Goal: Information Seeking & Learning: Learn about a topic

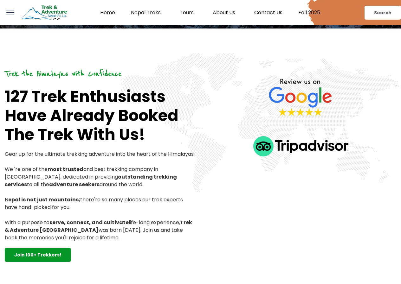
scroll to position [207, 0]
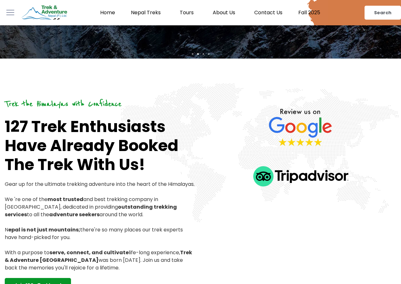
drag, startPoint x: 402, startPoint y: 17, endPoint x: 405, endPoint y: 34, distance: 17.8
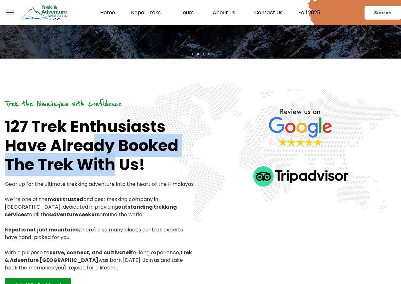
drag, startPoint x: 93, startPoint y: 150, endPoint x: 163, endPoint y: 167, distance: 72.0
click at [158, 165] on h1 "127 Trek Enthusiasts Have Already Booked The Trek With Us!" at bounding box center [100, 145] width 191 height 57
click at [163, 169] on h1 "127 Trek Enthusiasts Have Already Booked The Trek With Us!" at bounding box center [100, 145] width 191 height 57
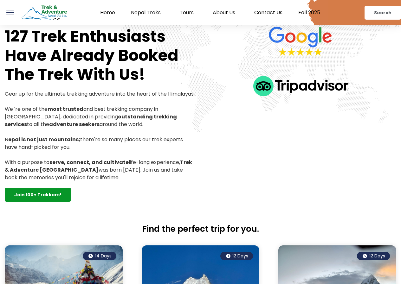
scroll to position [0, 0]
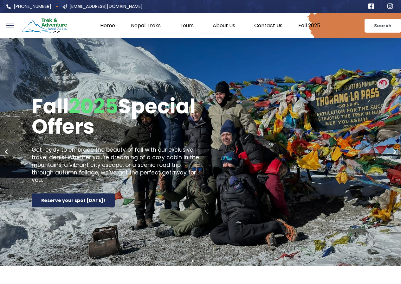
click at [392, 151] on icon "Next slide" at bounding box center [394, 152] width 6 height 6
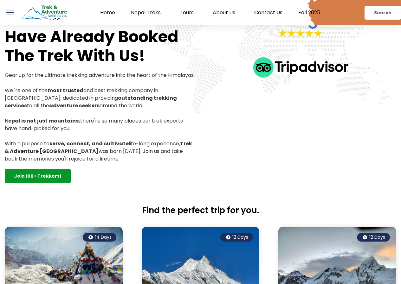
scroll to position [252, 0]
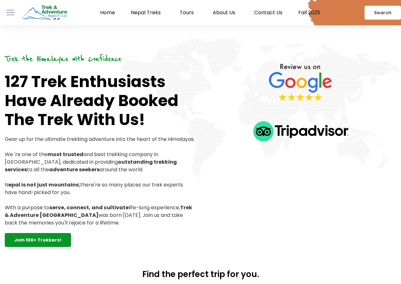
drag, startPoint x: 172, startPoint y: 169, endPoint x: 203, endPoint y: 177, distance: 31.9
click at [191, 175] on p "Gear up for the ultimate trekking adventure into the heart of the Himalayas. We…" at bounding box center [100, 181] width 191 height 91
click at [203, 177] on div at bounding box center [300, 149] width 200 height 195
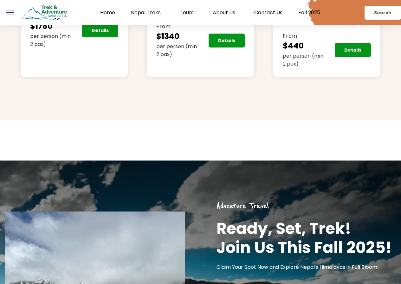
scroll to position [1639, 0]
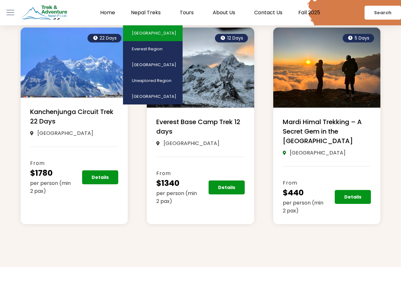
click at [146, 34] on link "[GEOGRAPHIC_DATA]" at bounding box center [153, 33] width 60 height 16
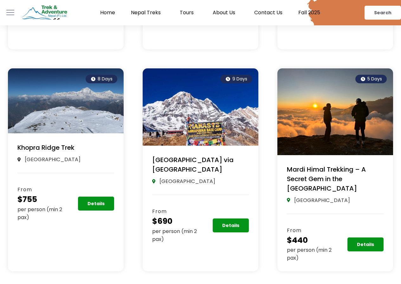
scroll to position [334, 0]
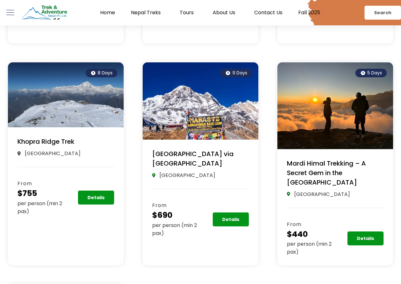
click at [163, 164] on link "[GEOGRAPHIC_DATA] via [GEOGRAPHIC_DATA]" at bounding box center [192, 158] width 81 height 18
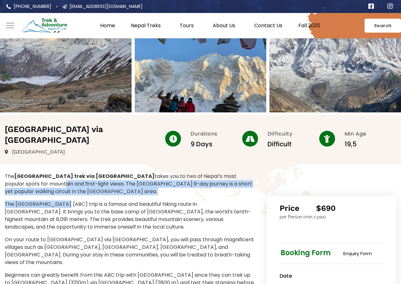
drag, startPoint x: 49, startPoint y: 201, endPoint x: 154, endPoint y: 213, distance: 105.8
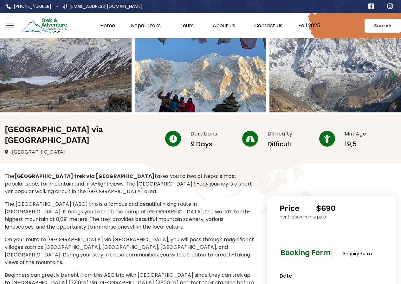
click at [154, 213] on p "The Annapurna Base Camp (ABC) trip is a famous and beautiful hiking route in Ne…" at bounding box center [129, 215] width 249 height 30
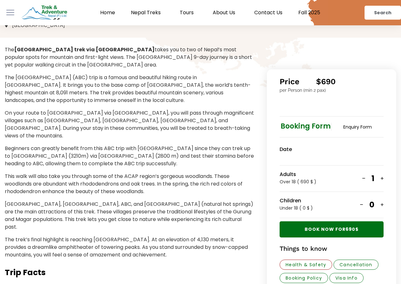
scroll to position [168, 0]
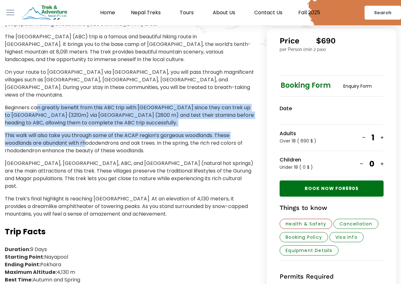
drag, startPoint x: 39, startPoint y: 92, endPoint x: 125, endPoint y: 162, distance: 111.8
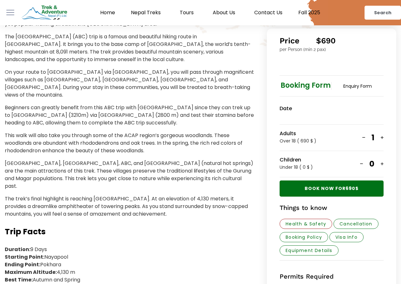
click at [130, 167] on p "Ghandruk, Chomrong village, ABC, and Jhinu (natural hot springs) are the main a…" at bounding box center [129, 175] width 249 height 30
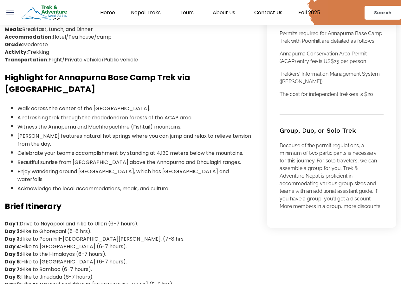
scroll to position [430, 0]
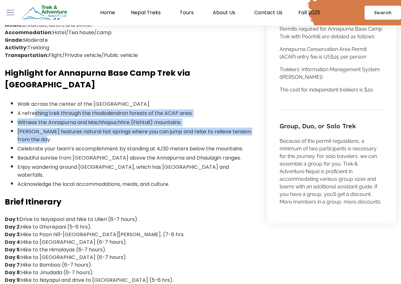
drag, startPoint x: 33, startPoint y: 86, endPoint x: 134, endPoint y: 130, distance: 109.7
click at [100, 125] on ul "Walk across the center of the Annapurna Conservation Area. A refreshing trek th…" at bounding box center [129, 143] width 249 height 89
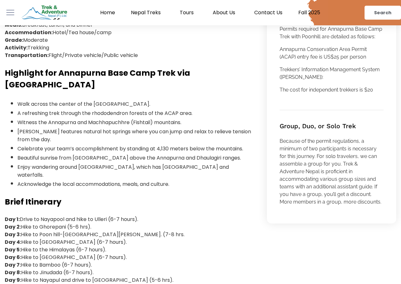
click at [143, 153] on li "Beautiful sunrise from Poon Hill above the Annapurna and Dhaulagiri ranges." at bounding box center [135, 157] width 237 height 9
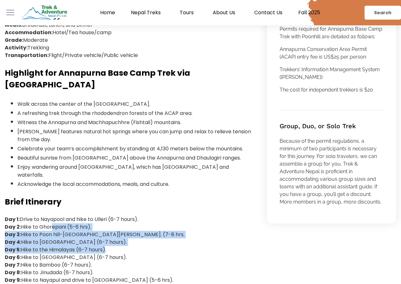
drag, startPoint x: 60, startPoint y: 194, endPoint x: 114, endPoint y: 218, distance: 59.4
click at [112, 217] on p "Day 1: Drive to Nayapool and hike to Ulleri (6-7 hours). Day 2: Hike to Ghorepa…" at bounding box center [129, 250] width 249 height 68
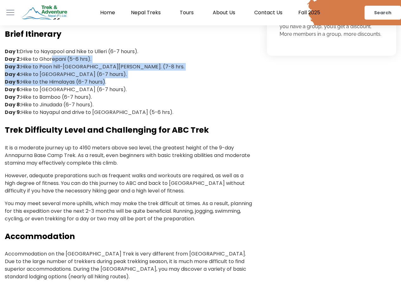
scroll to position [620, 0]
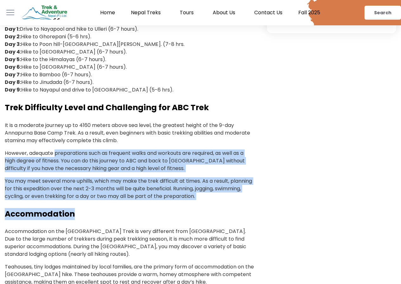
drag, startPoint x: 57, startPoint y: 119, endPoint x: 152, endPoint y: 182, distance: 114.6
click at [138, 179] on div "The Annapurna Base Camp trek via Poon Hill takes you to two of Nepal’s most pop…" at bounding box center [129, 186] width 249 height 1268
click at [152, 208] on h3 "Accommodation" at bounding box center [129, 214] width 249 height 12
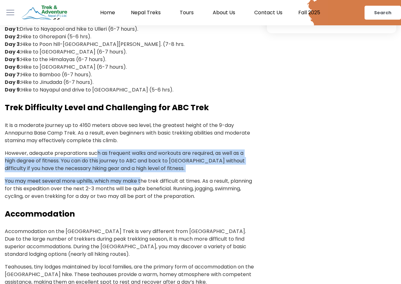
drag, startPoint x: 99, startPoint y: 117, endPoint x: 244, endPoint y: 169, distance: 153.4
click at [215, 165] on div "The Annapurna Base Camp trek via Poon Hill takes you to two of Nepal’s most pop…" at bounding box center [129, 186] width 249 height 1268
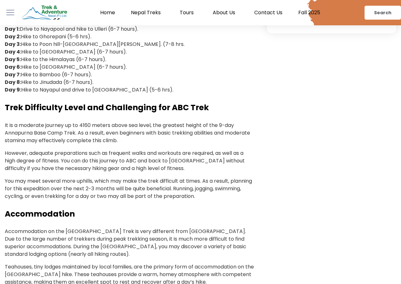
click at [243, 168] on div "The Annapurna Base Camp trek via Poon Hill takes you to two of Nepal’s most pop…" at bounding box center [129, 186] width 249 height 1268
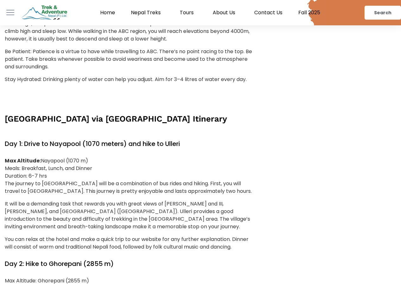
scroll to position [1390, 0]
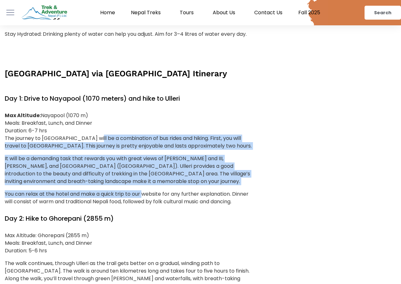
drag, startPoint x: 90, startPoint y: 100, endPoint x: 170, endPoint y: 155, distance: 96.9
click at [153, 150] on div "Max Altitude: Nayapool (1070 m) Meals: Breakfast, Lunch, and Dinner Duration: 6…" at bounding box center [129, 159] width 249 height 94
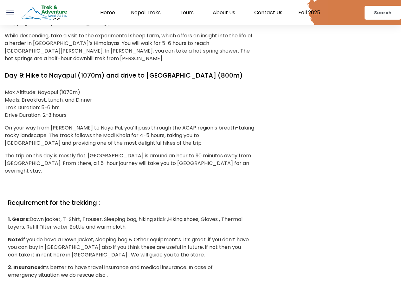
scroll to position [2581, 0]
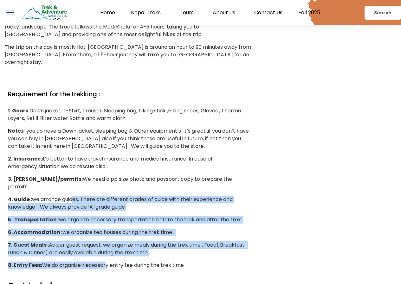
drag, startPoint x: 77, startPoint y: 92, endPoint x: 114, endPoint y: 159, distance: 77.0
click at [110, 155] on div "Requirement for the trekking : 1. Gears: Down jacket, T-Shirt, Trouser, Sleepin…" at bounding box center [129, 179] width 243 height 180
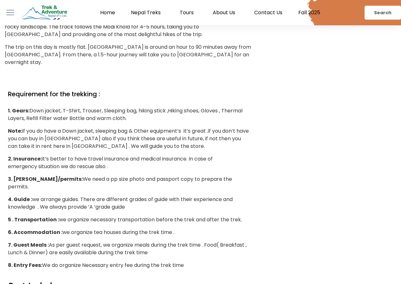
click at [114, 159] on div "Requirement for the trekking : 1. Gears: Down jacket, T-Shirt, Trouser, Sleepin…" at bounding box center [129, 177] width 243 height 193
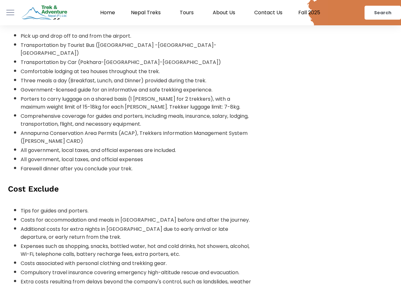
scroll to position [2871, 0]
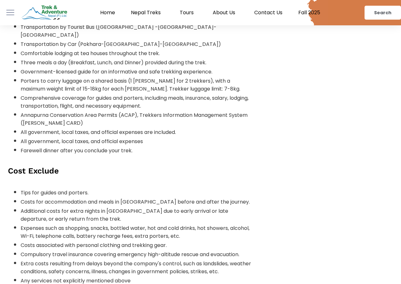
drag, startPoint x: 94, startPoint y: 211, endPoint x: 260, endPoint y: 217, distance: 165.8
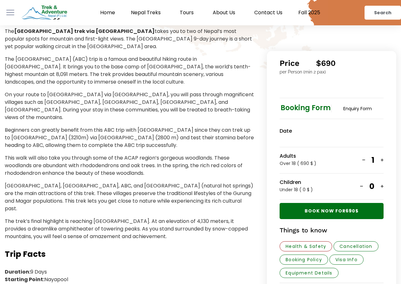
scroll to position [154, 0]
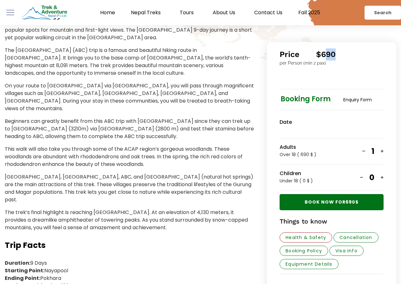
drag, startPoint x: 325, startPoint y: 55, endPoint x: 359, endPoint y: 55, distance: 34.5
click at [358, 55] on div "Price $690 per Person (min 2 pax) Price From 690 $ Booking Form Enquiry Form Da…" at bounding box center [331, 271] width 129 height 458
click at [359, 55] on div "Price $690 per Person (min 2 pax) Price From 690 $ Booking Form Enquiry Form Da…" at bounding box center [331, 271] width 129 height 458
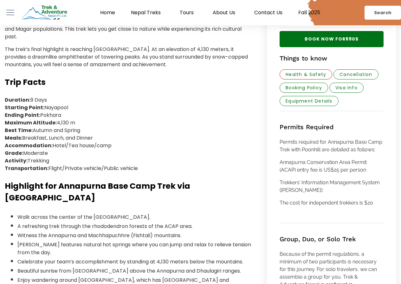
scroll to position [308, 0]
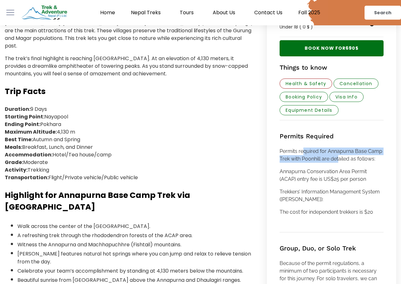
drag, startPoint x: 302, startPoint y: 155, endPoint x: 345, endPoint y: 164, distance: 44.2
click at [340, 163] on p "Permits required for Annapurna Base Camp Trek with Poonhill are detailed as fol…" at bounding box center [331, 155] width 104 height 15
click at [345, 163] on p "Permits required for Annapurna Base Camp Trek with Poonhill are detailed as fol…" at bounding box center [331, 155] width 104 height 15
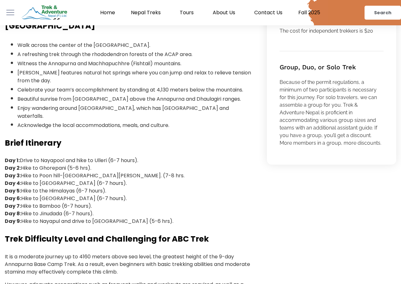
scroll to position [485, 0]
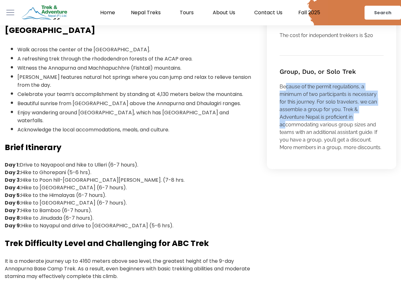
drag, startPoint x: 287, startPoint y: 90, endPoint x: 346, endPoint y: 129, distance: 71.4
click at [345, 128] on span "Because of the permit regulations, a minimum of two participants is necessary f…" at bounding box center [330, 117] width 102 height 67
click at [346, 129] on span "Because of the permit regulations, a minimum of two participants is necessary f…" at bounding box center [330, 117] width 102 height 67
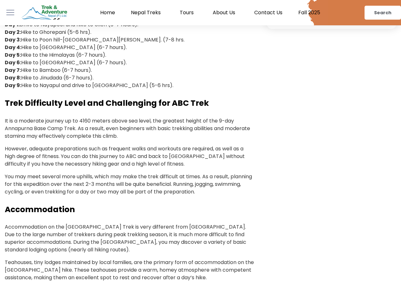
scroll to position [638, 0]
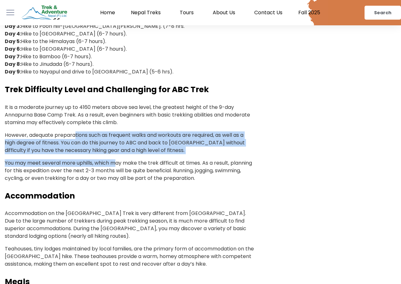
drag, startPoint x: 77, startPoint y: 104, endPoint x: 163, endPoint y: 143, distance: 94.8
click at [155, 141] on div "The Annapurna Base Camp trek via Poon Hill takes you to two of Nepal’s most pop…" at bounding box center [129, 168] width 249 height 1268
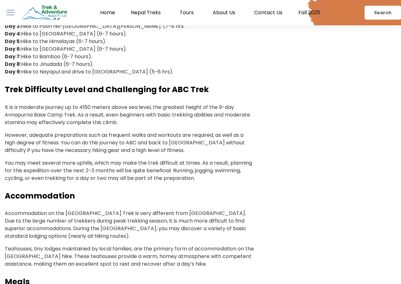
click at [176, 149] on div "The Annapurna Base Camp trek via Poon Hill takes you to two of Nepal’s most pop…" at bounding box center [129, 168] width 249 height 1268
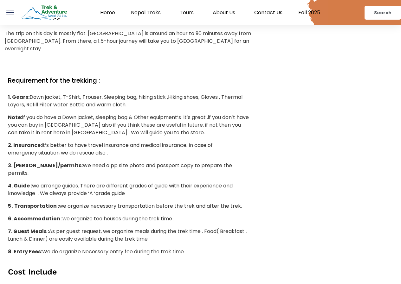
scroll to position [2432, 0]
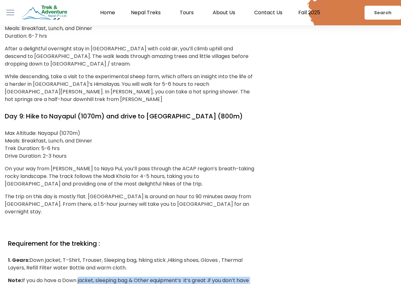
drag, startPoint x: 78, startPoint y: 170, endPoint x: 225, endPoint y: 194, distance: 149.8
click at [225, 277] on p "Note: if you do have a Down jacket, sleeping bag & Other equipment’s it’s great…" at bounding box center [129, 288] width 243 height 23
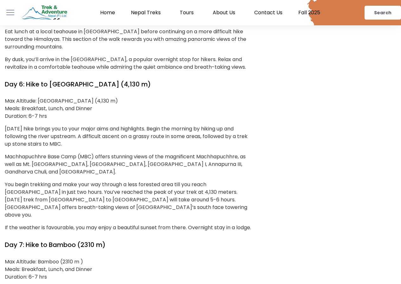
scroll to position [2192, 0]
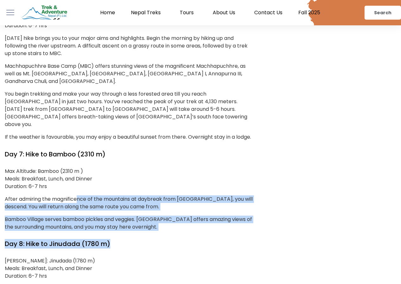
drag, startPoint x: 78, startPoint y: 112, endPoint x: 176, endPoint y: 168, distance: 112.9
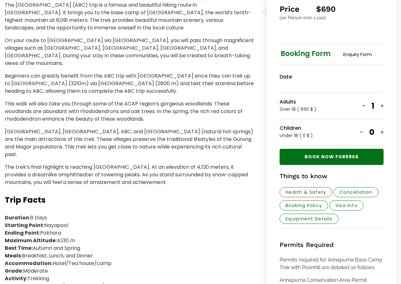
scroll to position [0, 0]
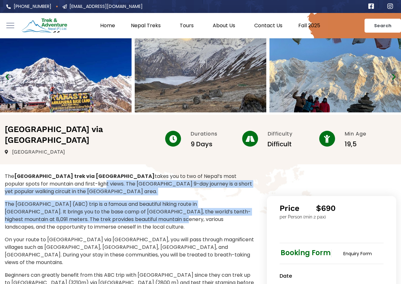
drag, startPoint x: 124, startPoint y: 221, endPoint x: 150, endPoint y: 226, distance: 26.1
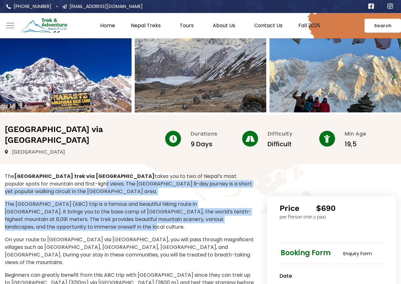
click at [159, 225] on p "The Annapurna Base Camp (ABC) trip is a famous and beautiful hiking route in Ne…" at bounding box center [129, 215] width 249 height 30
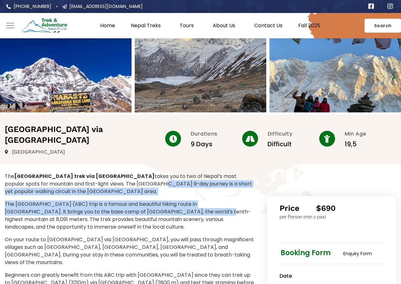
drag, startPoint x: 122, startPoint y: 184, endPoint x: 197, endPoint y: 221, distance: 83.6
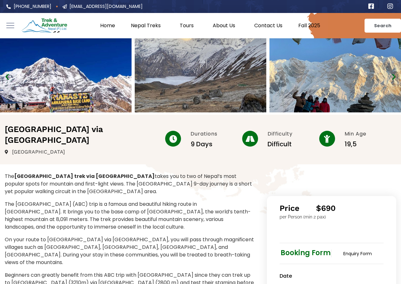
click at [199, 221] on p "The Annapurna Base Camp (ABC) trip is a famous and beautiful hiking route in Ne…" at bounding box center [129, 215] width 249 height 30
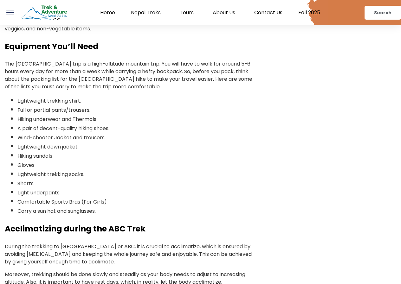
scroll to position [1032, 0]
